Goal: Transaction & Acquisition: Purchase product/service

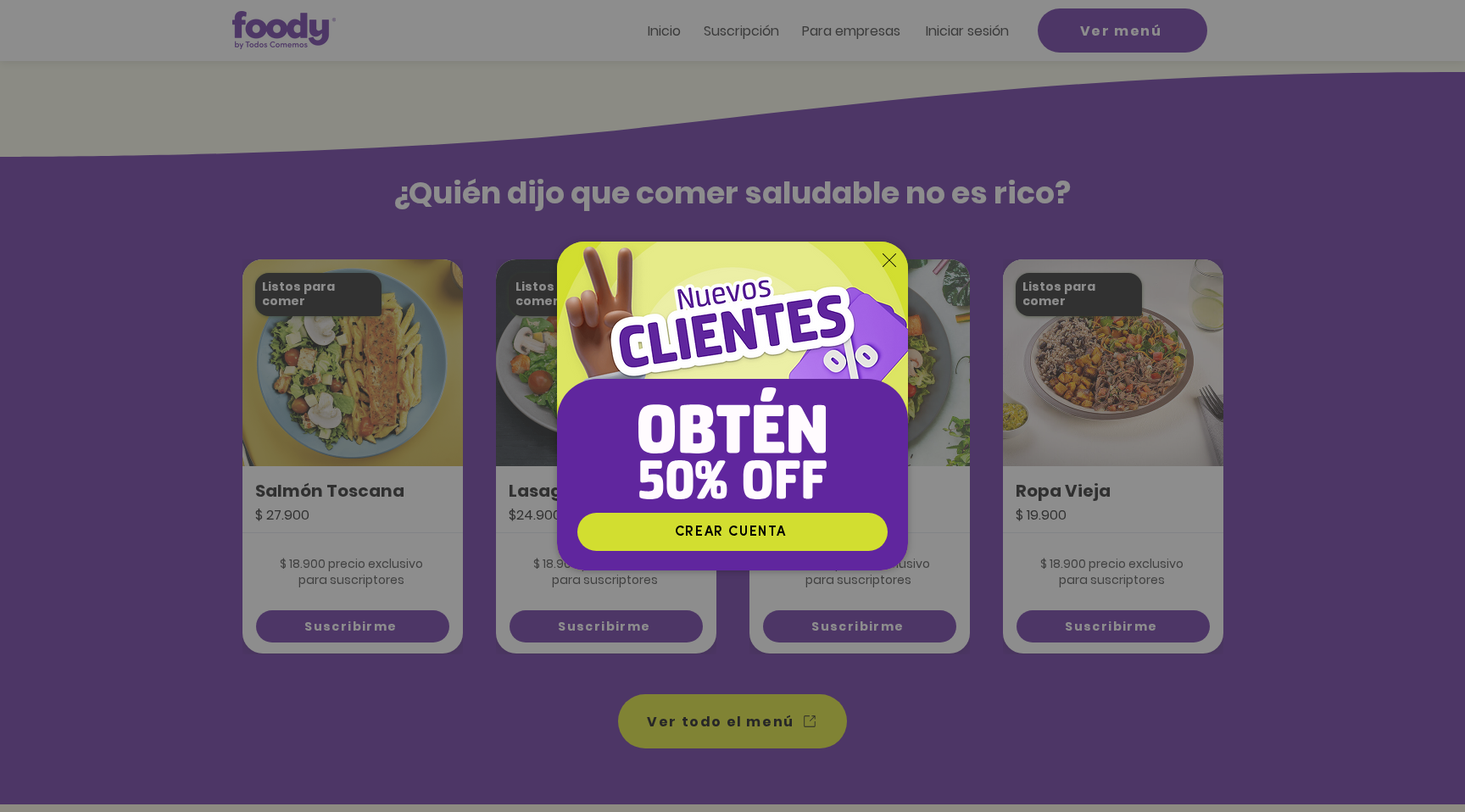
click at [891, 250] on img "Nuevos suscriptores 50% off" at bounding box center [732, 376] width 351 height 270
click at [888, 256] on icon "Volver al sitio" at bounding box center [889, 260] width 14 height 14
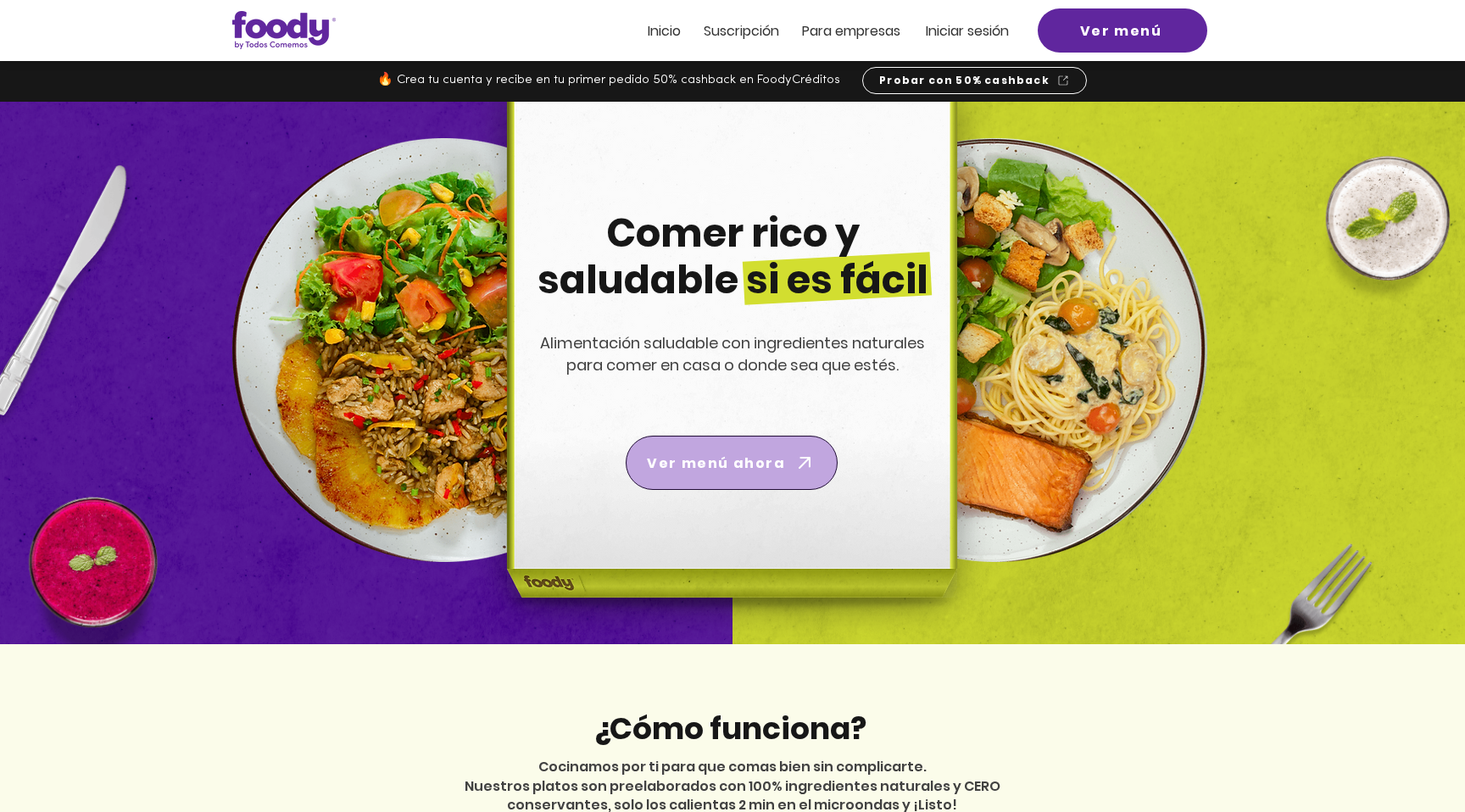
click at [767, 442] on span "Ver menú ahora" at bounding box center [731, 463] width 205 height 47
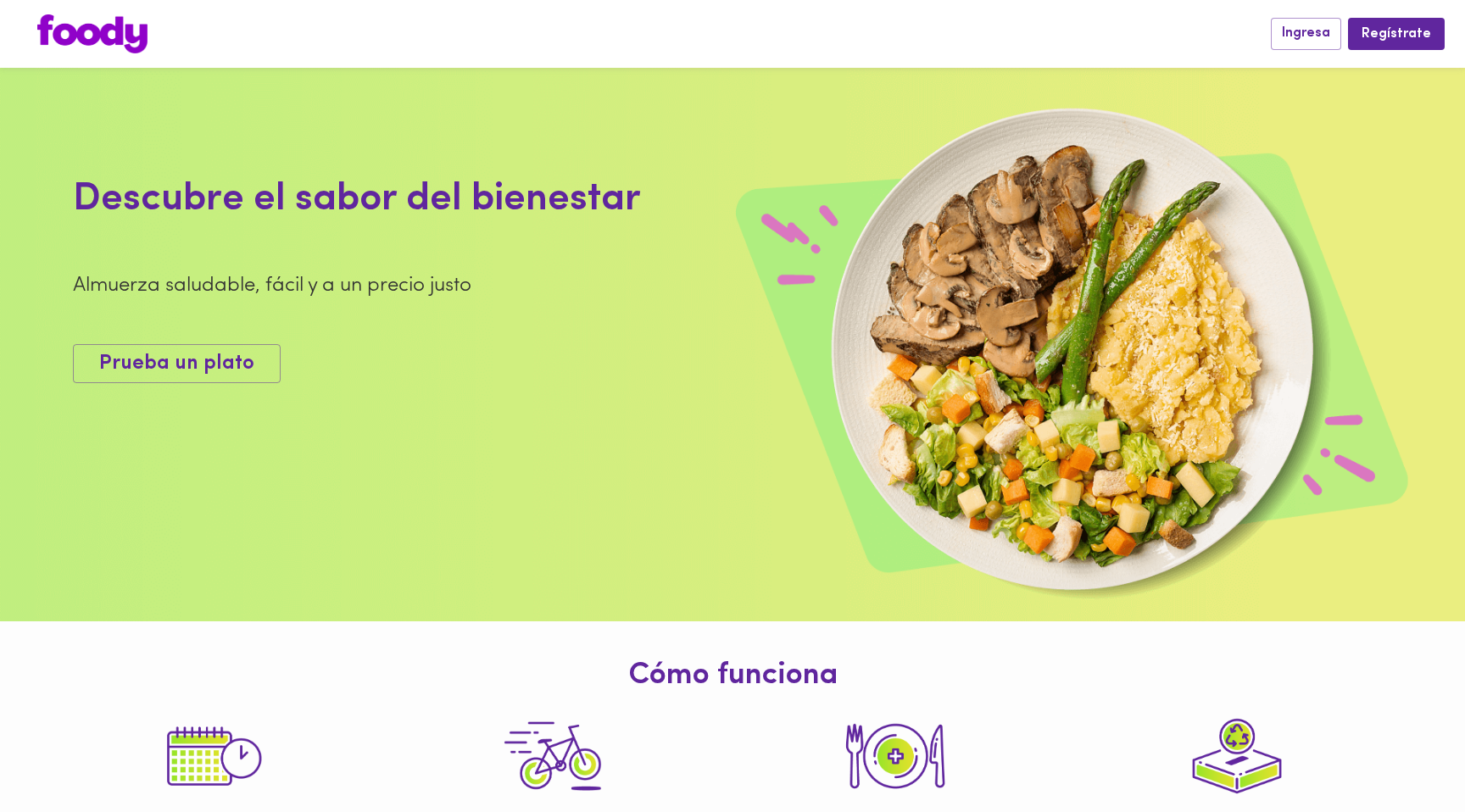
scroll to position [560, 0]
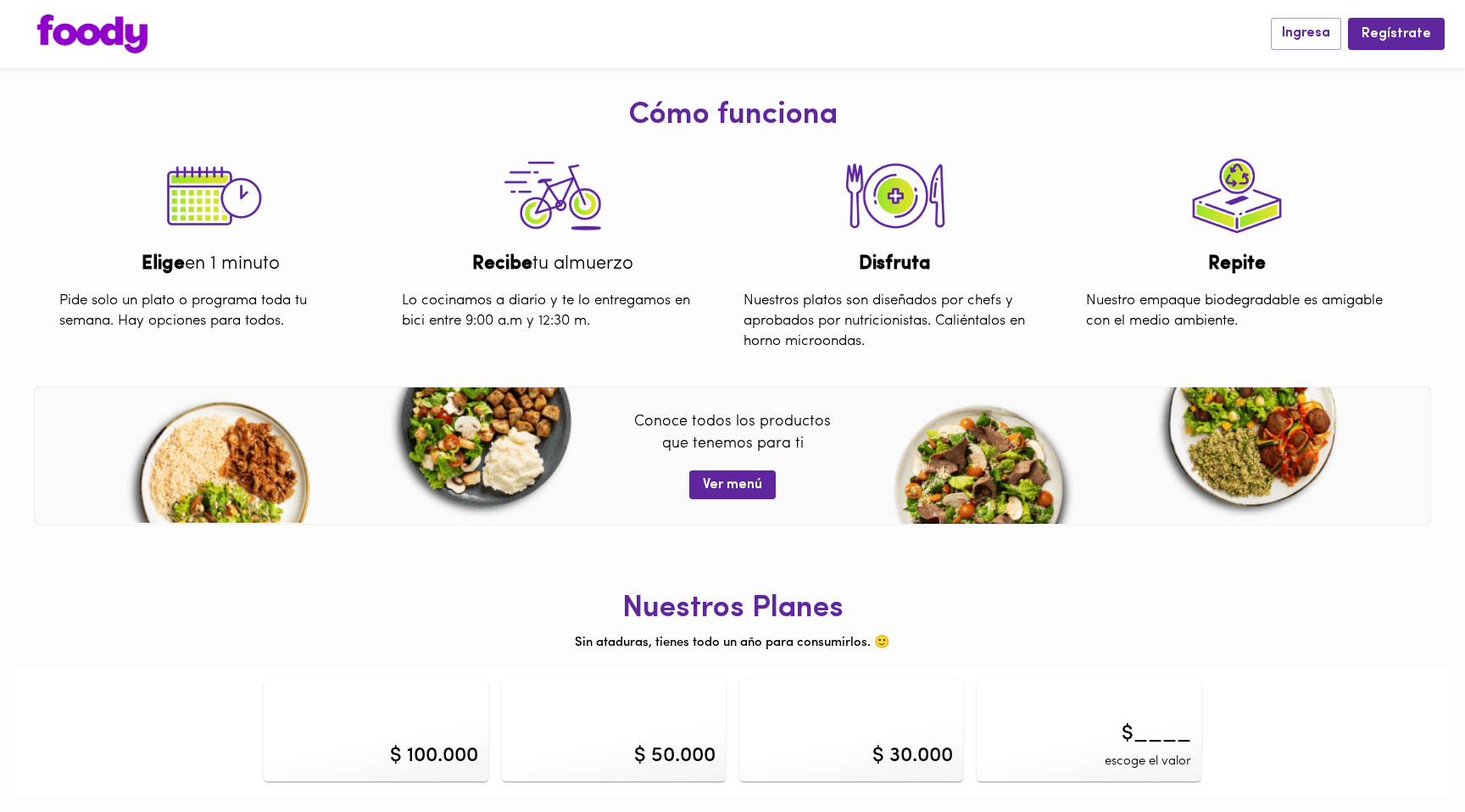
click at [434, 713] on div "$ 100.000" at bounding box center [375, 730] width 224 height 102
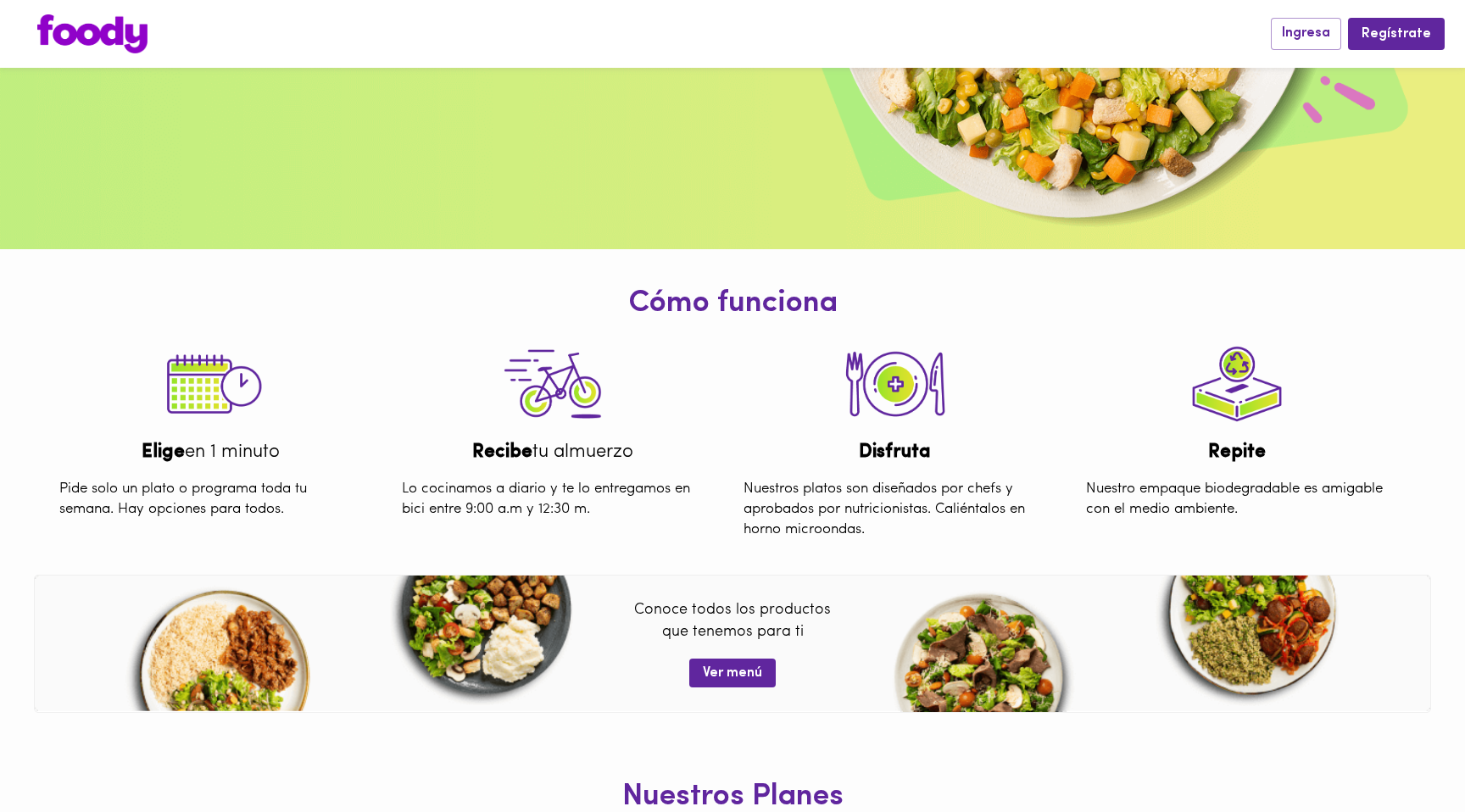
scroll to position [560, 0]
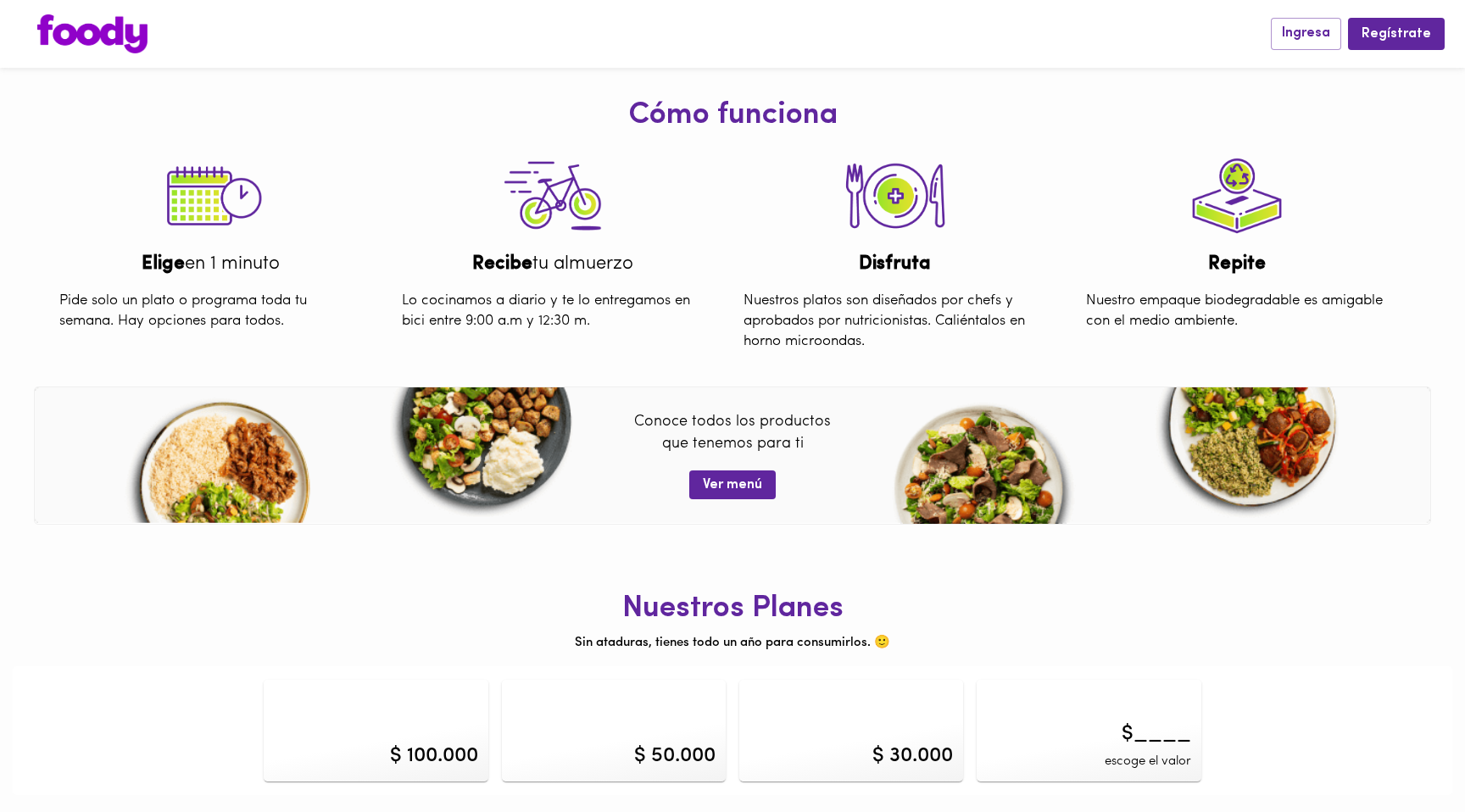
click at [98, 33] on img at bounding box center [92, 34] width 110 height 39
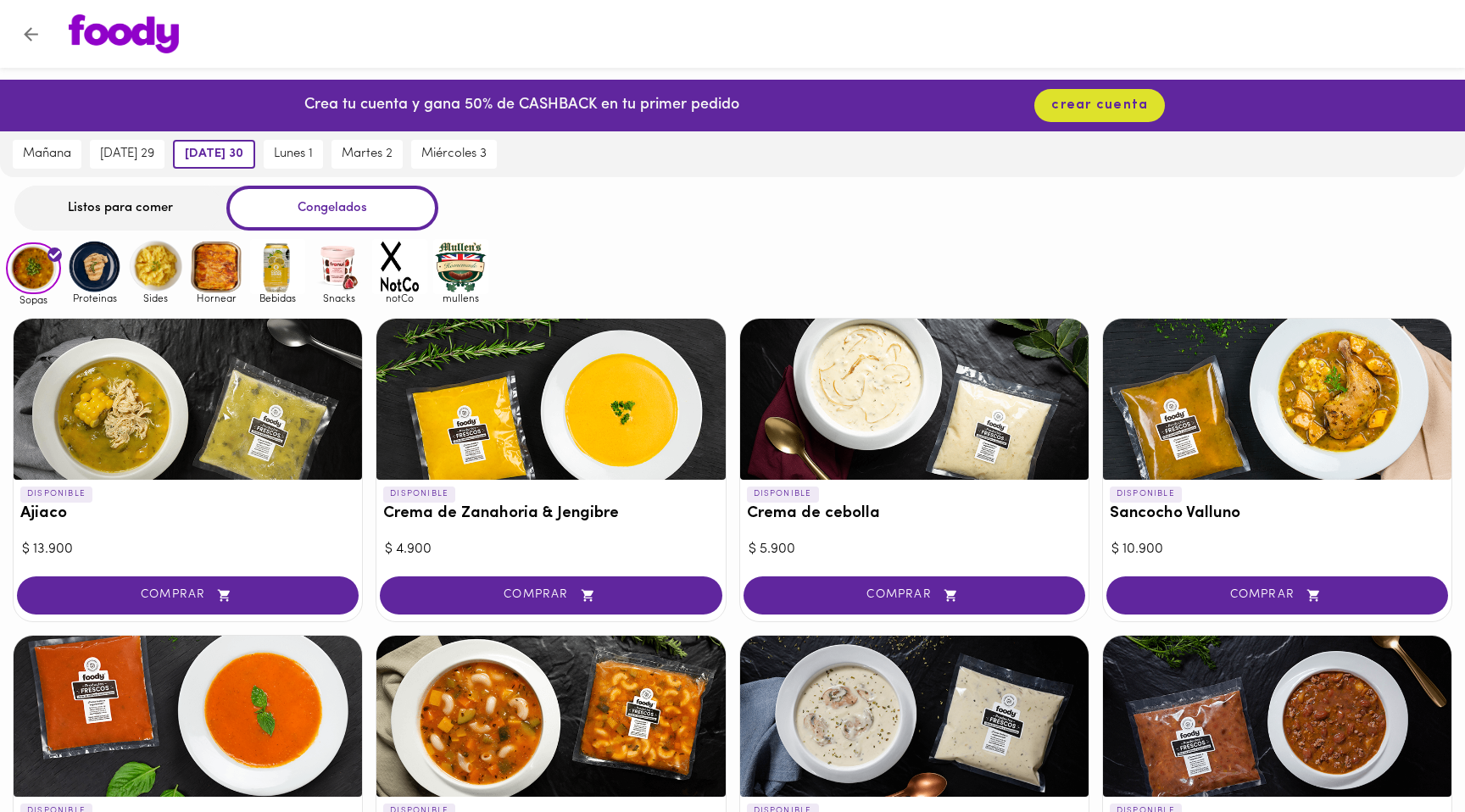
scroll to position [789, 0]
